Goal: Navigation & Orientation: Go to known website

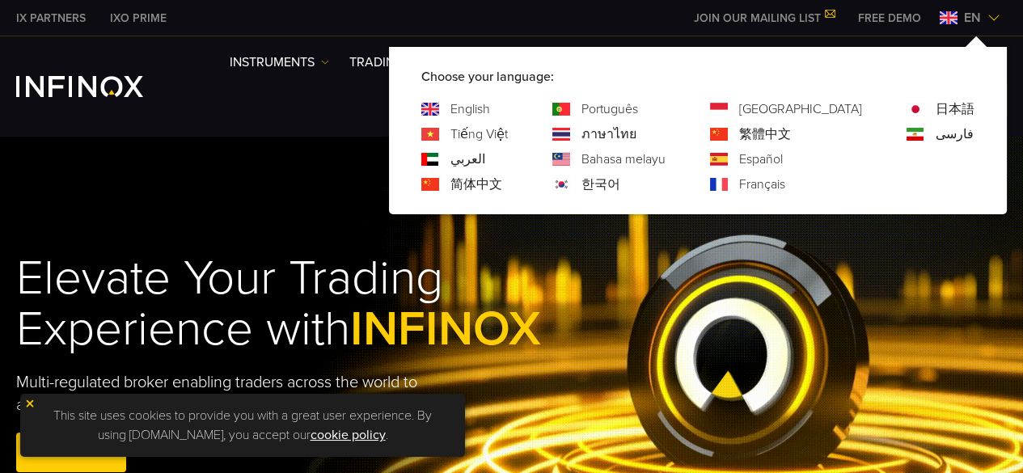
click at [791, 140] on link "繁體中文" at bounding box center [765, 133] width 52 height 19
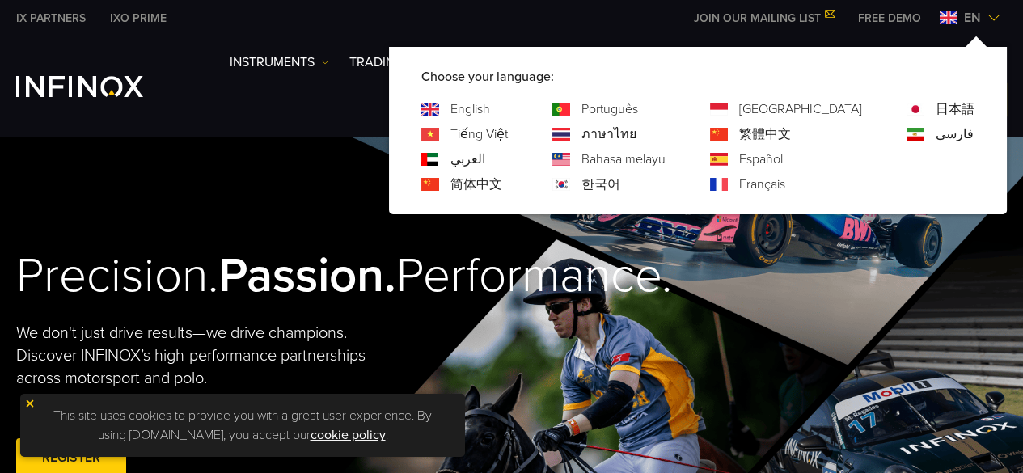
click at [791, 141] on link "繁體中文" at bounding box center [765, 133] width 52 height 19
